Goal: Transaction & Acquisition: Purchase product/service

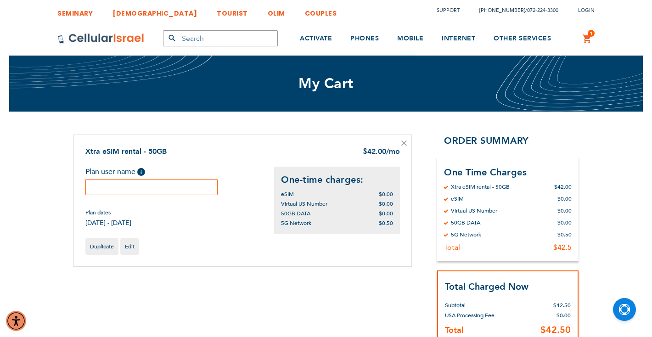
click at [186, 196] on div "Plan user name Help Please fill in the students name. If plan user is not a stu…" at bounding box center [179, 197] width 189 height 61
click at [180, 190] on input "text" at bounding box center [151, 187] width 132 height 16
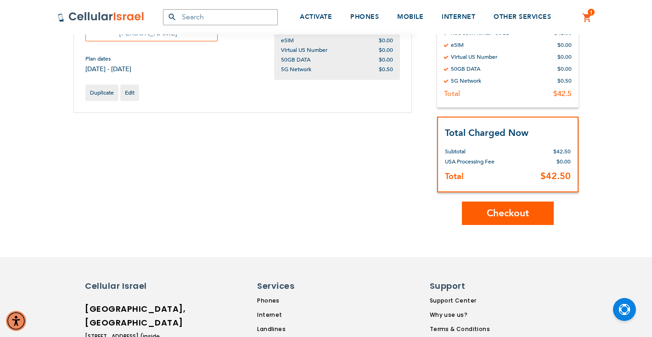
scroll to position [95, 0]
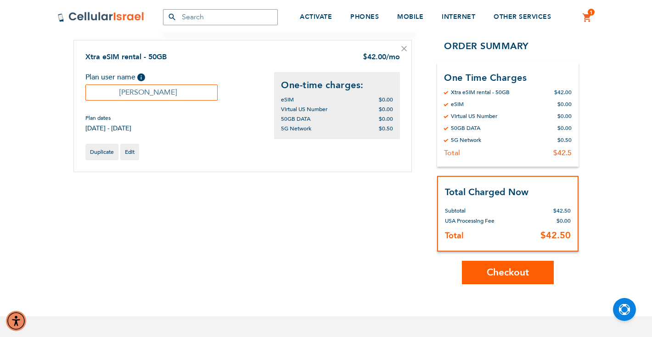
type input "[PERSON_NAME]"
click at [502, 270] on span "Checkout" at bounding box center [508, 272] width 42 height 13
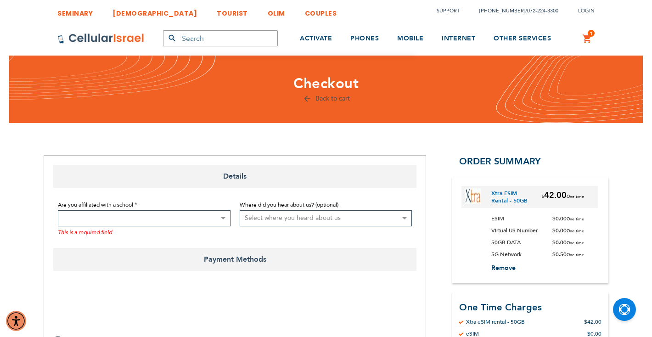
select select "US"
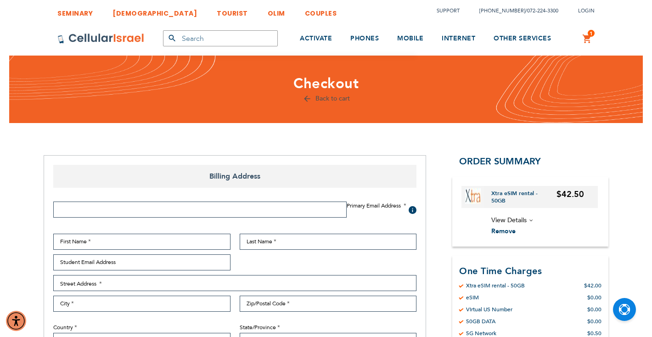
click at [221, 211] on input "Email Address" at bounding box center [199, 210] width 293 height 16
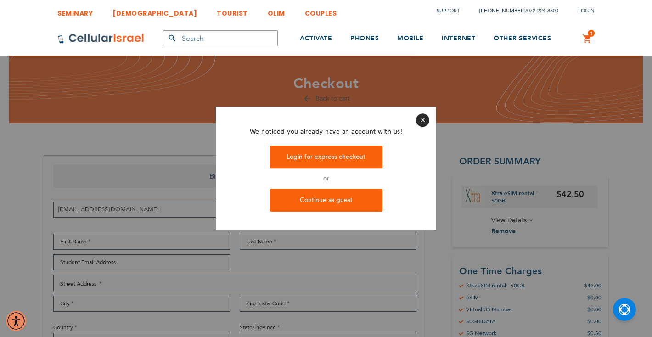
click at [420, 120] on button "Close" at bounding box center [422, 119] width 13 height 13
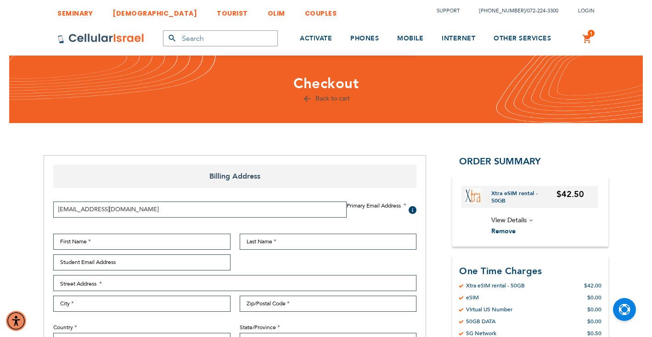
click at [62, 210] on input "bgewanter@gmail.com" at bounding box center [199, 210] width 293 height 16
type input "rgewanter@gmail.com"
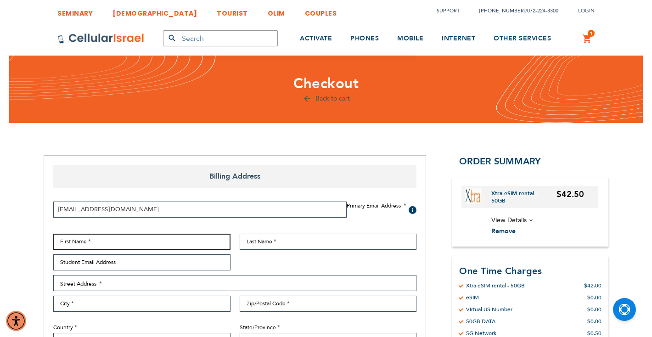
click at [78, 243] on input "First Name" at bounding box center [141, 242] width 177 height 16
type input "[PERSON_NAME]"
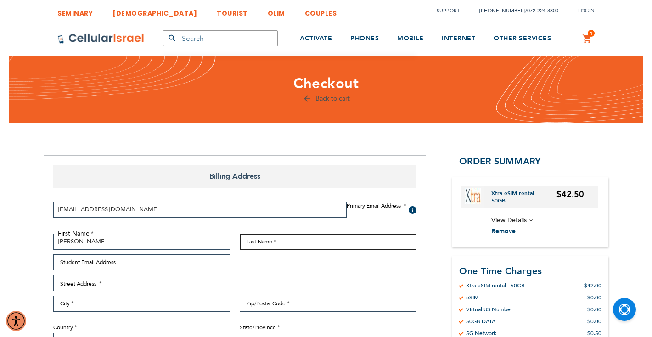
type input "Gewanter"
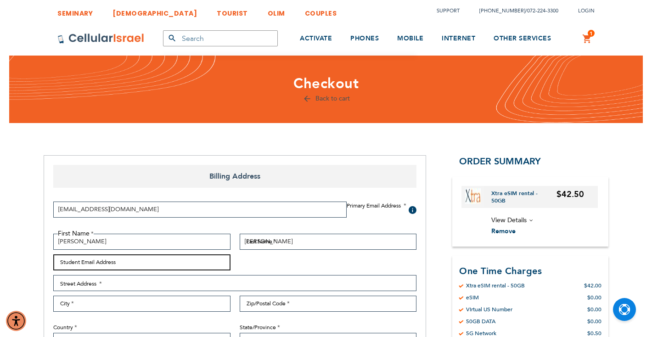
type input "rgewanter@gmail.com"
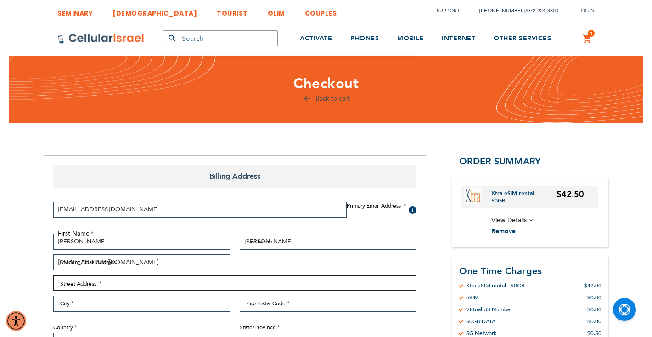
type input "14708 78th Avenue"
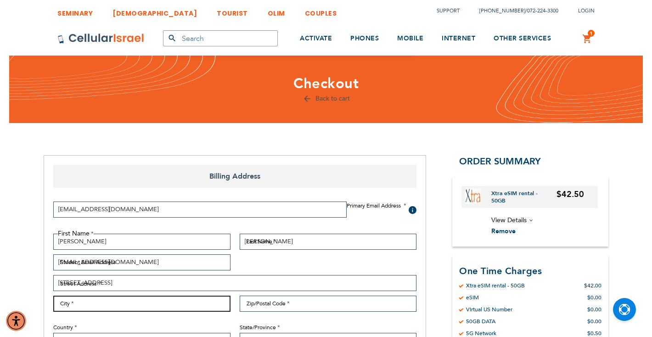
type input "Flushing"
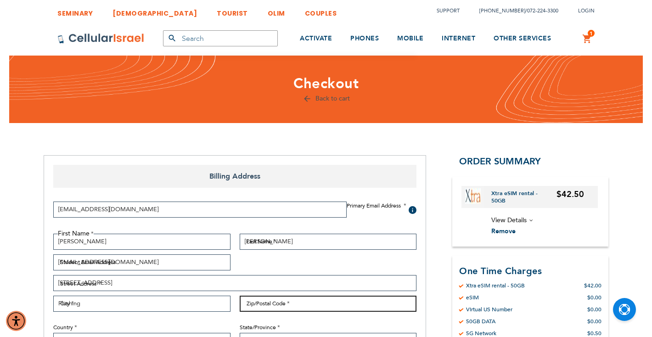
type input "11367"
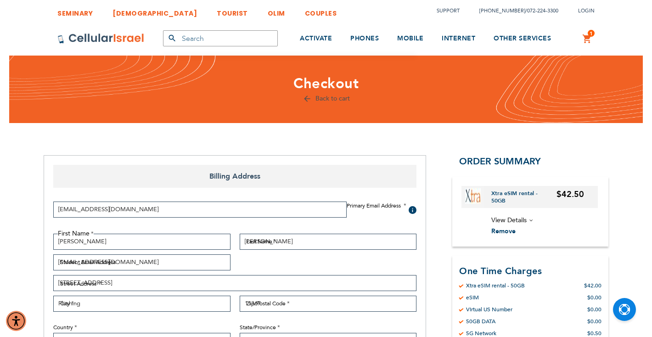
select select "43"
type input "7189696819"
click at [246, 264] on fieldset "First Name Richard Last Name Gewanter Student Email Address rgewanter@gmail.com…" at bounding box center [235, 315] width 372 height 162
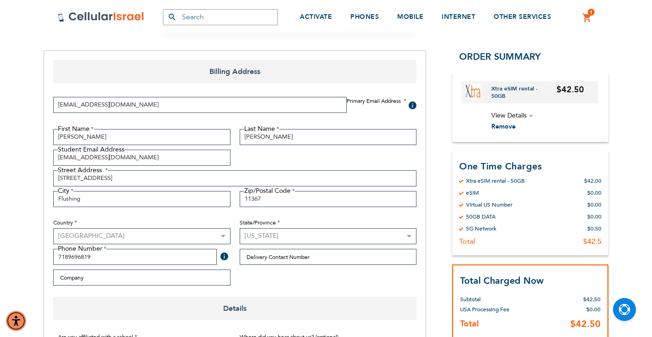
scroll to position [103, 0]
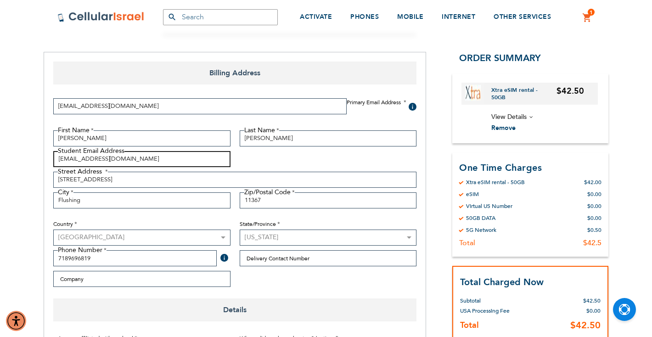
drag, startPoint x: 134, startPoint y: 158, endPoint x: 21, endPoint y: 153, distance: 113.5
click at [195, 103] on input "rgewanter@gmail.com" at bounding box center [199, 106] width 293 height 16
click at [276, 152] on fieldset "First Name Richard Last Name Gewanter Student Email Address Street Address Stre…" at bounding box center [235, 211] width 372 height 162
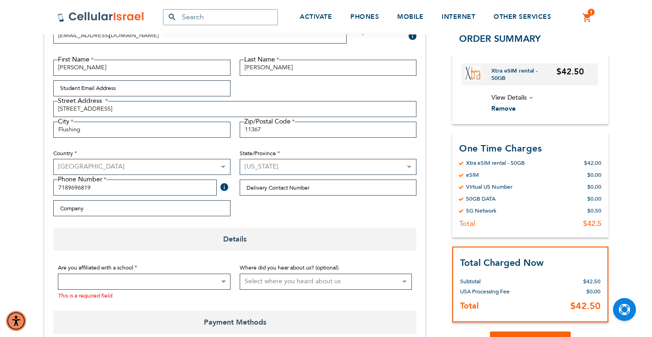
scroll to position [185, 0]
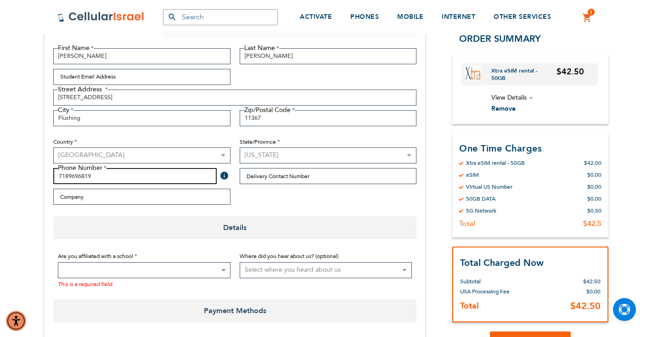
click at [119, 175] on input "7189696819" at bounding box center [134, 176] width 163 height 16
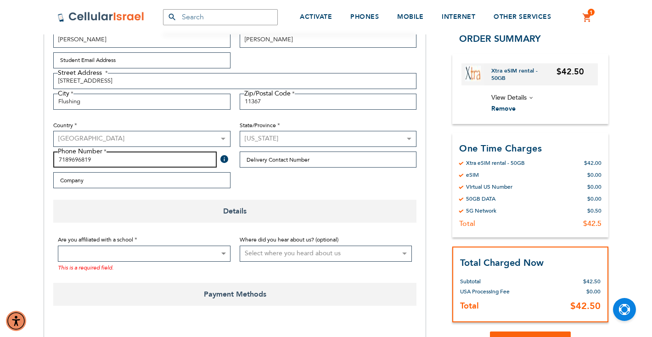
scroll to position [204, 0]
drag, startPoint x: 98, startPoint y: 158, endPoint x: 14, endPoint y: 157, distance: 84.5
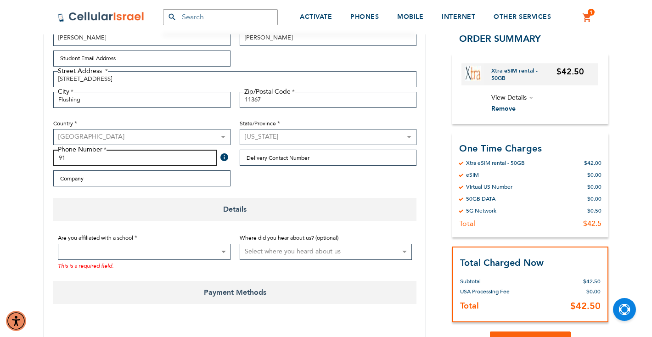
type input "9175499240"
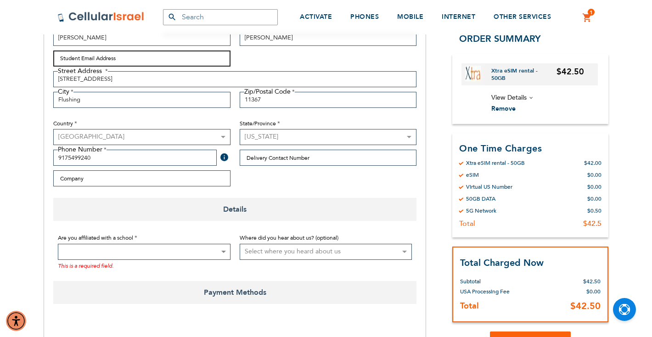
type input "gewanter@mskcc.org"
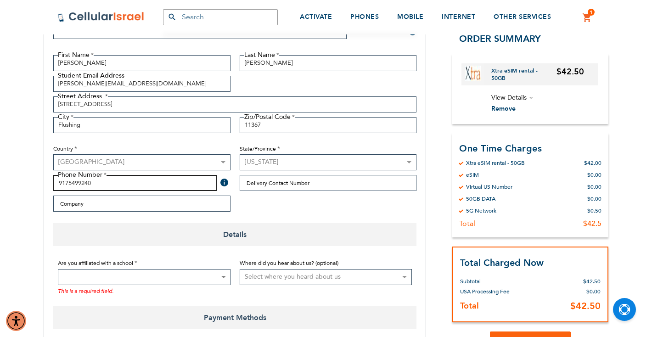
scroll to position [180, 0]
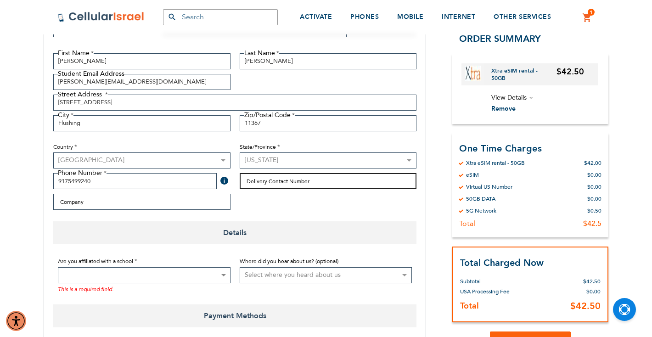
click at [277, 183] on input "Delivery Contact Number" at bounding box center [328, 181] width 177 height 16
type input "9"
type input "2"
click at [281, 194] on fieldset "First Name Richard Last Name Gewanter Student Email Address gewanter@mskcc.org …" at bounding box center [235, 134] width 372 height 162
click at [283, 180] on input "Delivery Contact Number" at bounding box center [328, 181] width 177 height 16
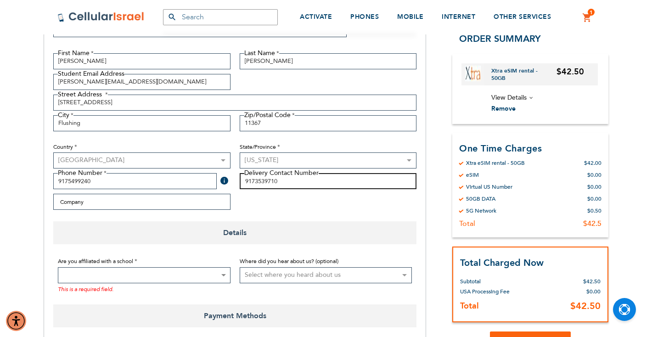
type input "9173539710"
click at [297, 214] on div "Primary Email Address Tooltip We'll send your order confirmation here. rgewante…" at bounding box center [235, 117] width 372 height 207
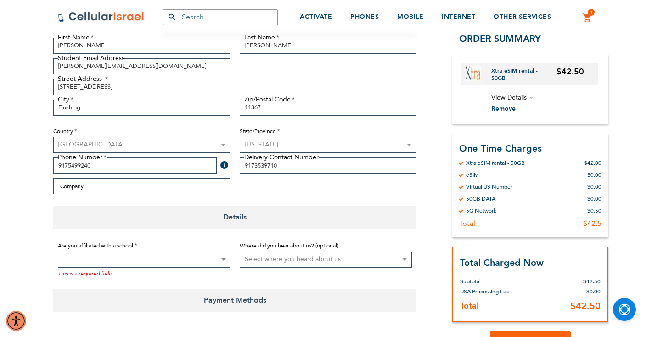
scroll to position [199, 0]
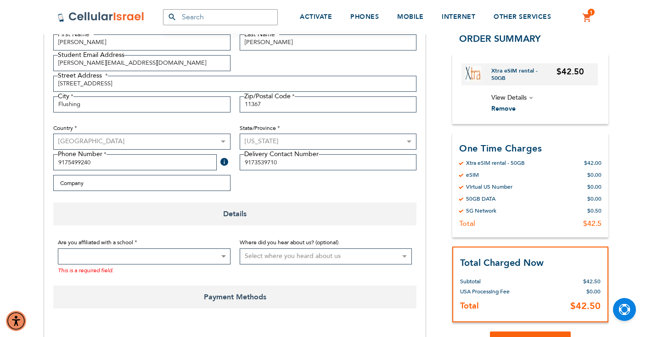
click at [226, 255] on span at bounding box center [222, 256] width 9 height 15
click at [218, 281] on form "Are you affiliated with a school Not Affiliated with a School Aderes Hatorah Ad…" at bounding box center [234, 258] width 363 height 53
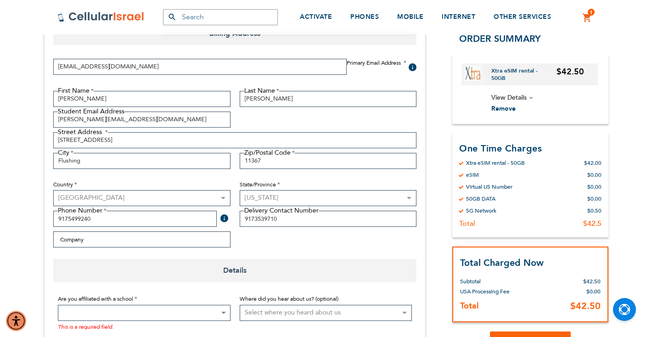
scroll to position [145, 0]
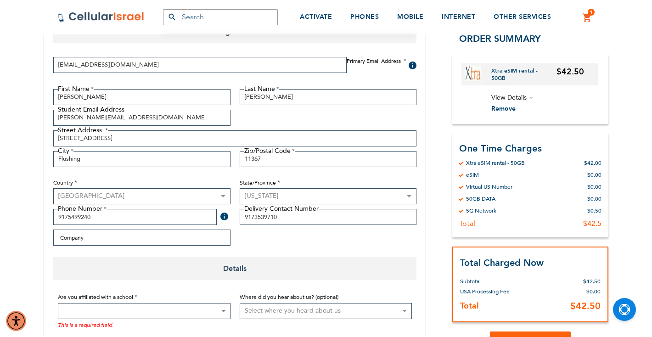
click at [165, 311] on span at bounding box center [144, 311] width 173 height 16
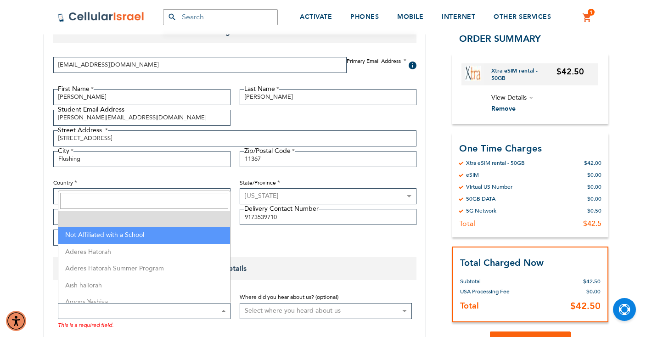
select select "199"
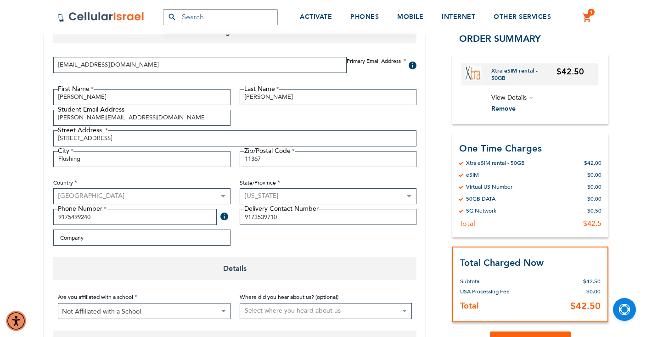
click at [371, 308] on select "Select where you heard about us Existing Customer Friend Other School/Group BP …" at bounding box center [326, 311] width 173 height 16
select select "1"
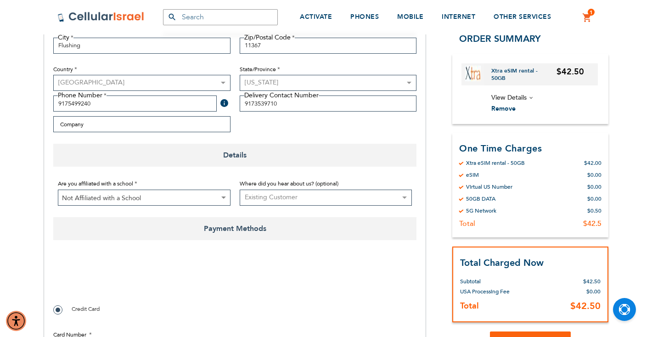
scroll to position [265, 0]
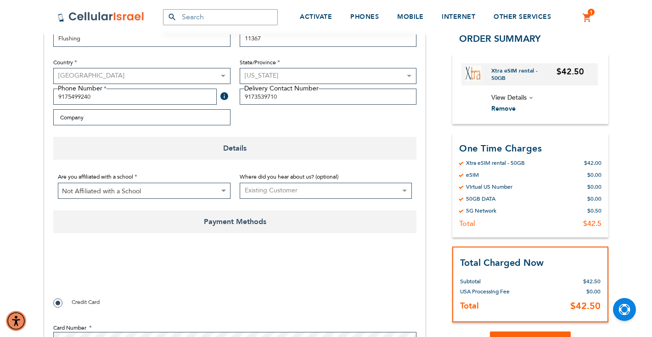
checkbox input "true"
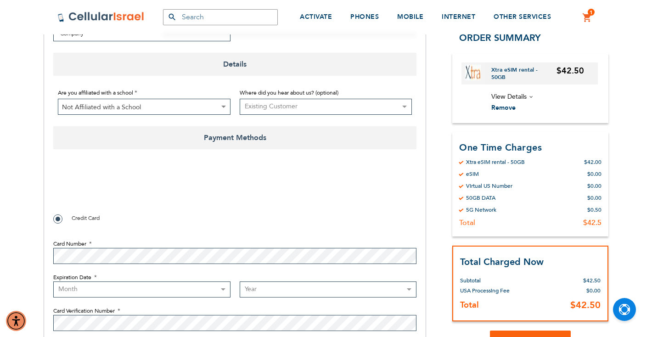
scroll to position [351, 0]
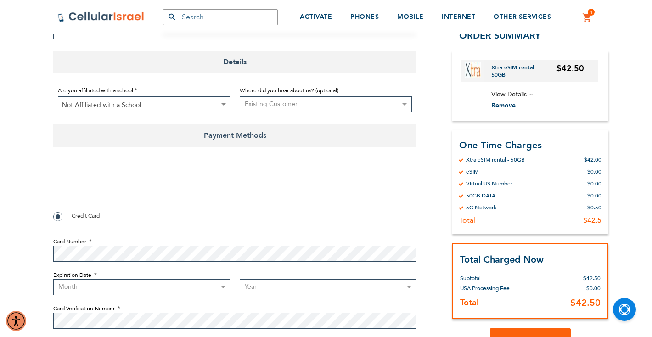
select select "3"
select select "2028"
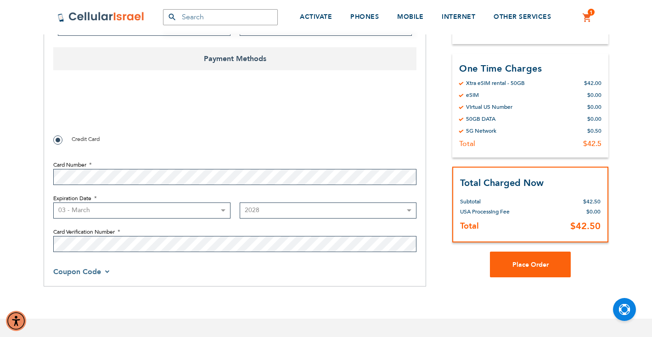
scroll to position [432, 0]
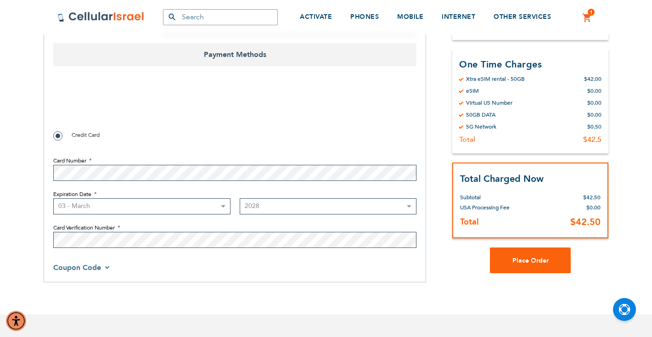
click at [420, 278] on div "Billing Address Primary Email Address Tooltip We'll send your order confirmatio…" at bounding box center [235, 3] width 382 height 560
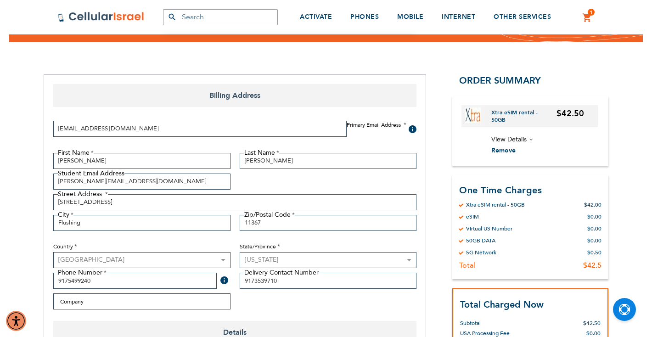
scroll to position [79, 0]
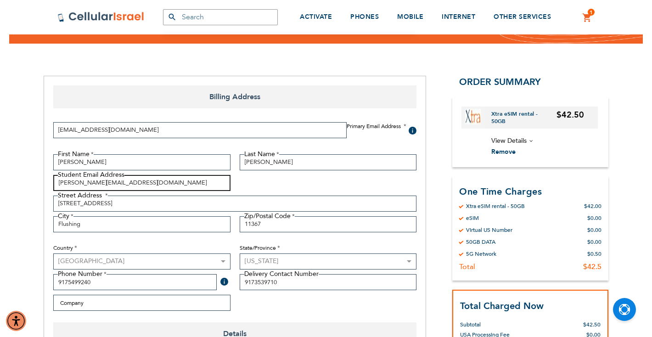
drag, startPoint x: 122, startPoint y: 185, endPoint x: 40, endPoint y: 184, distance: 81.3
type input "rgewanter@gmail.com"
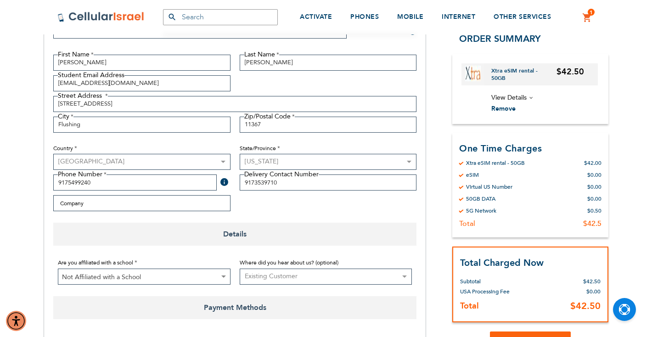
scroll to position [371, 0]
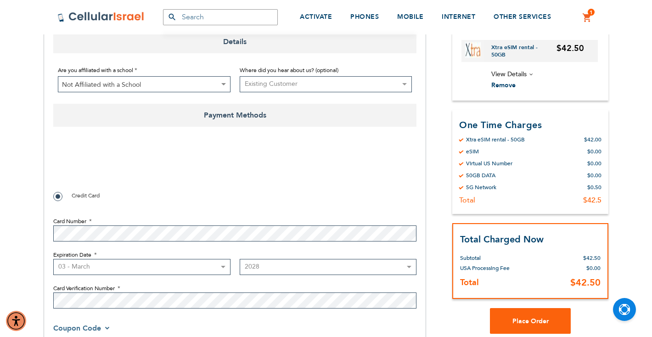
checkbox input "true"
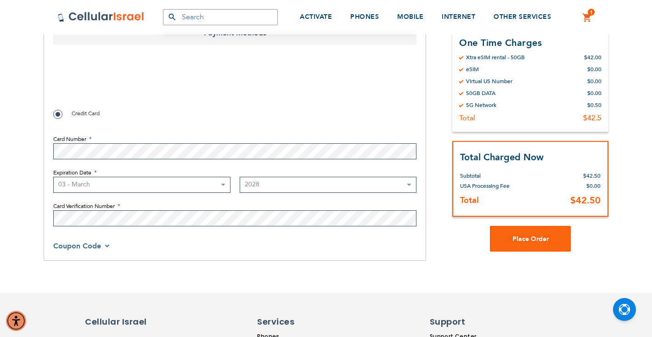
scroll to position [464, 0]
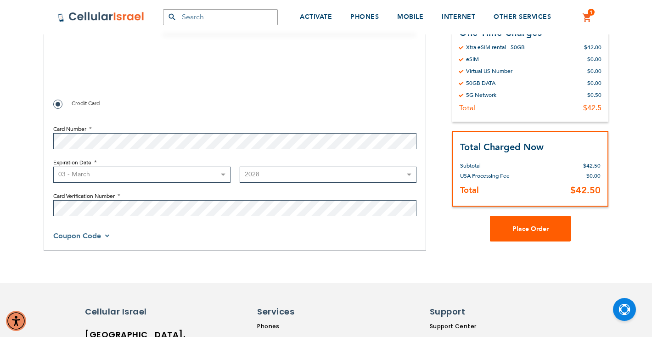
click at [526, 228] on span "Place Order" at bounding box center [530, 228] width 36 height 9
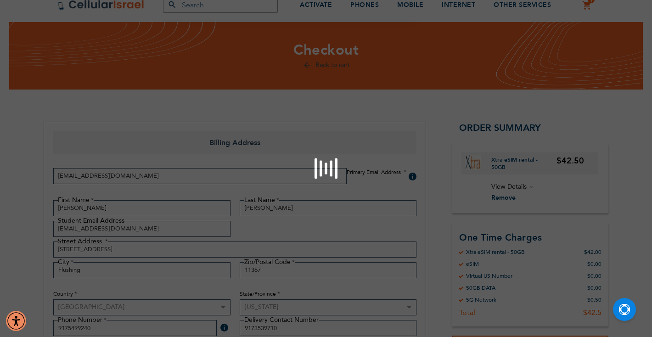
scroll to position [0, 0]
